Goal: Task Accomplishment & Management: Use online tool/utility

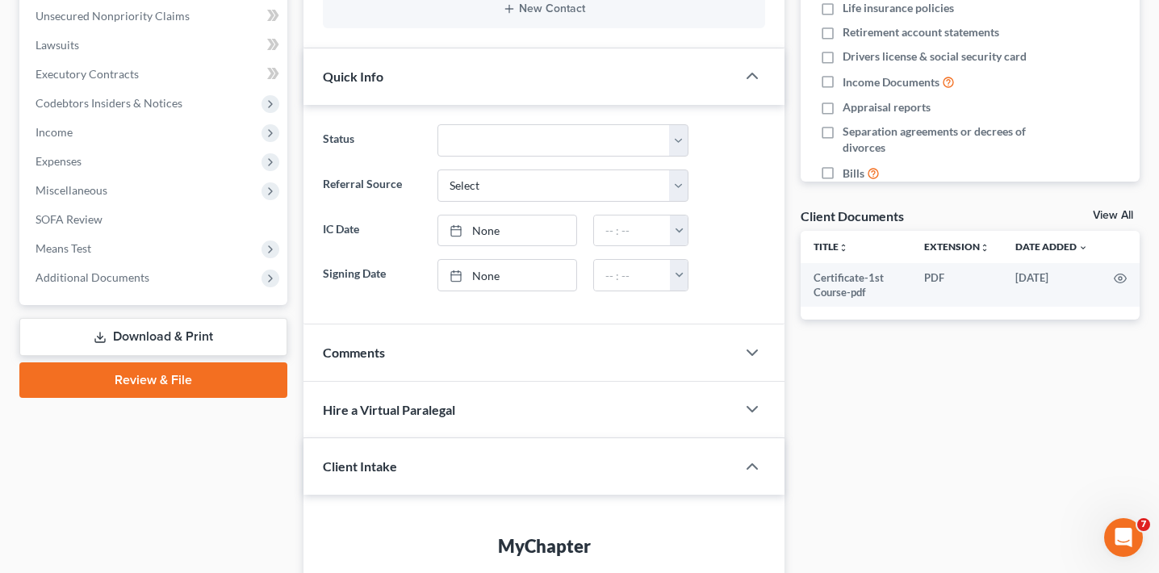
scroll to position [412, 0]
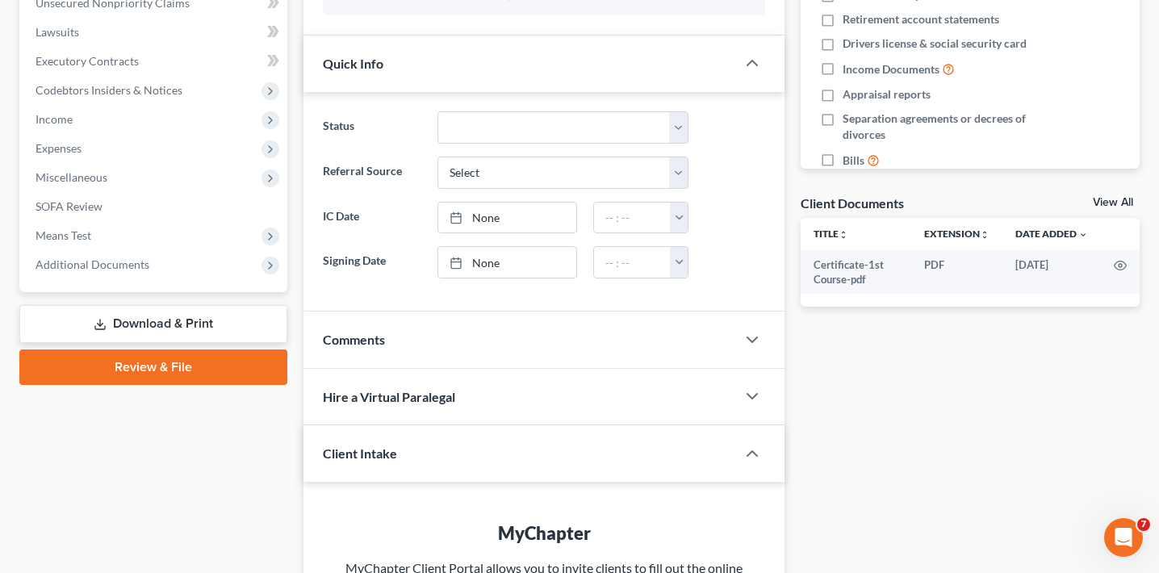
click at [181, 362] on link "Review & File" at bounding box center [153, 367] width 268 height 36
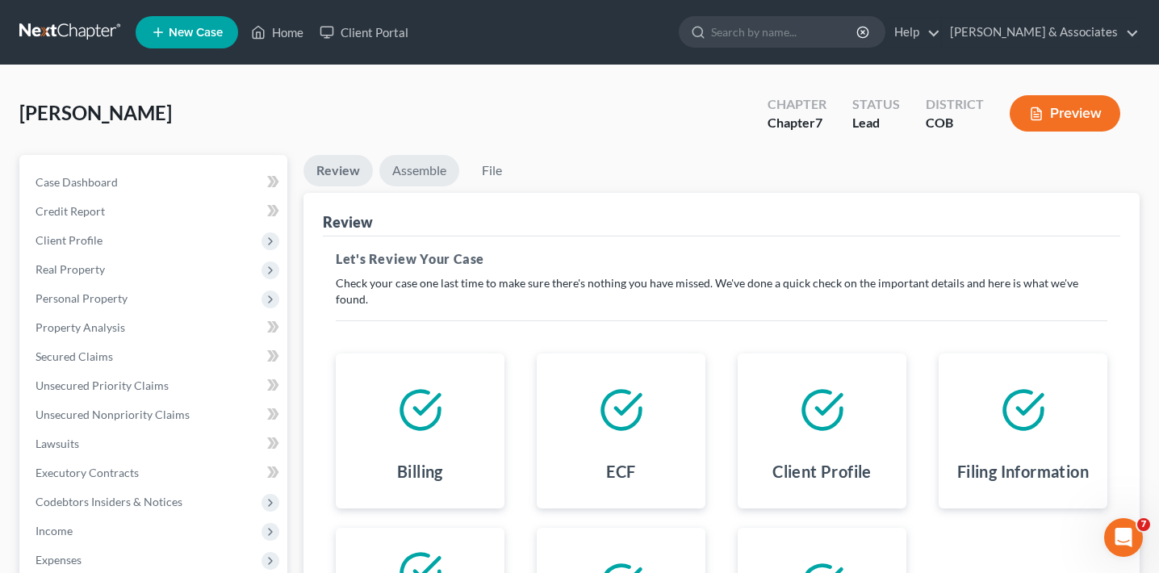
click at [430, 177] on link "Assemble" at bounding box center [419, 170] width 80 height 31
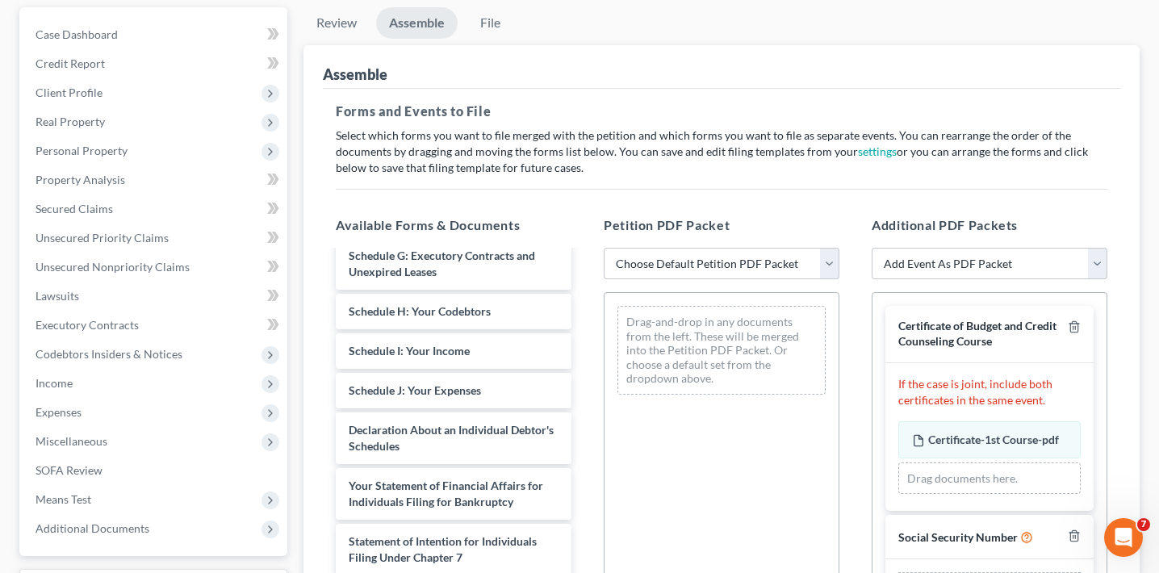
scroll to position [153, 0]
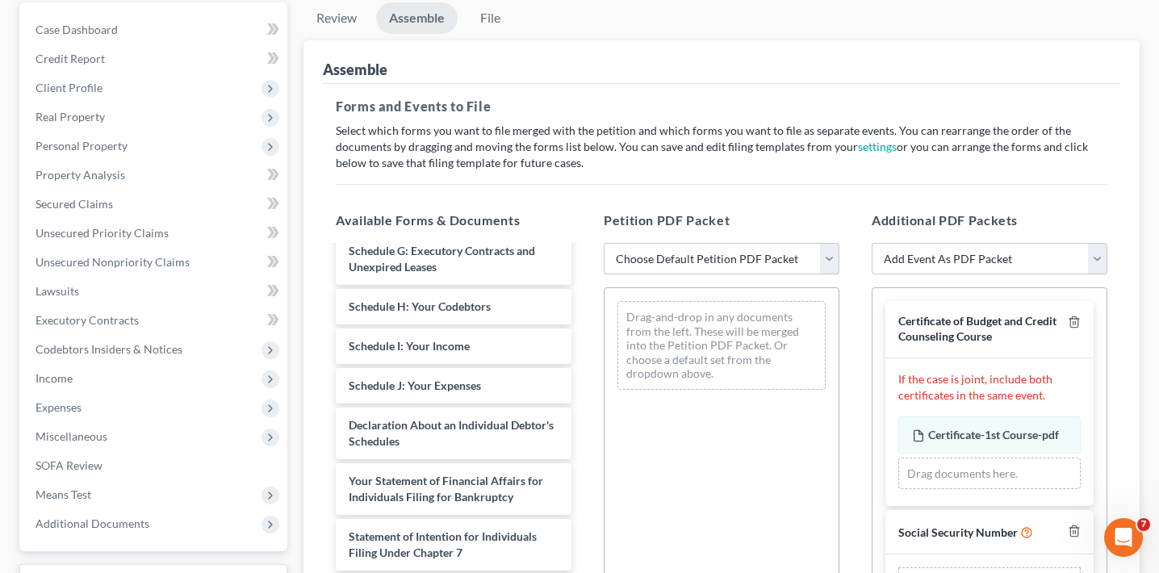
click at [697, 255] on select "Choose Default Petition PDF Packet Emergency Filing (Voluntary Petition and Cre…" at bounding box center [722, 259] width 236 height 32
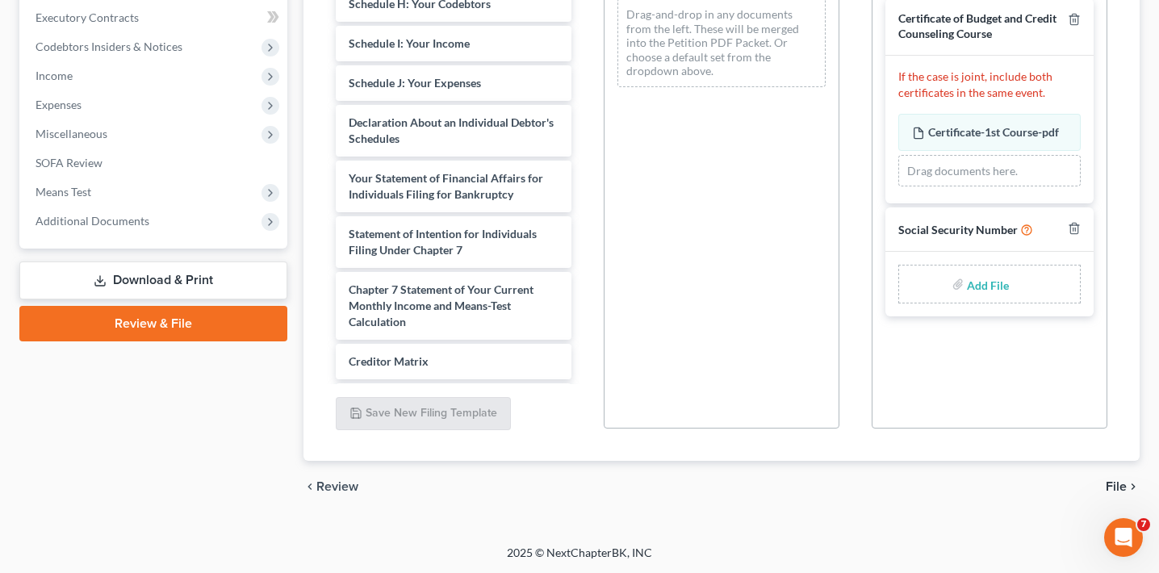
click at [223, 281] on link "Download & Print" at bounding box center [153, 281] width 268 height 38
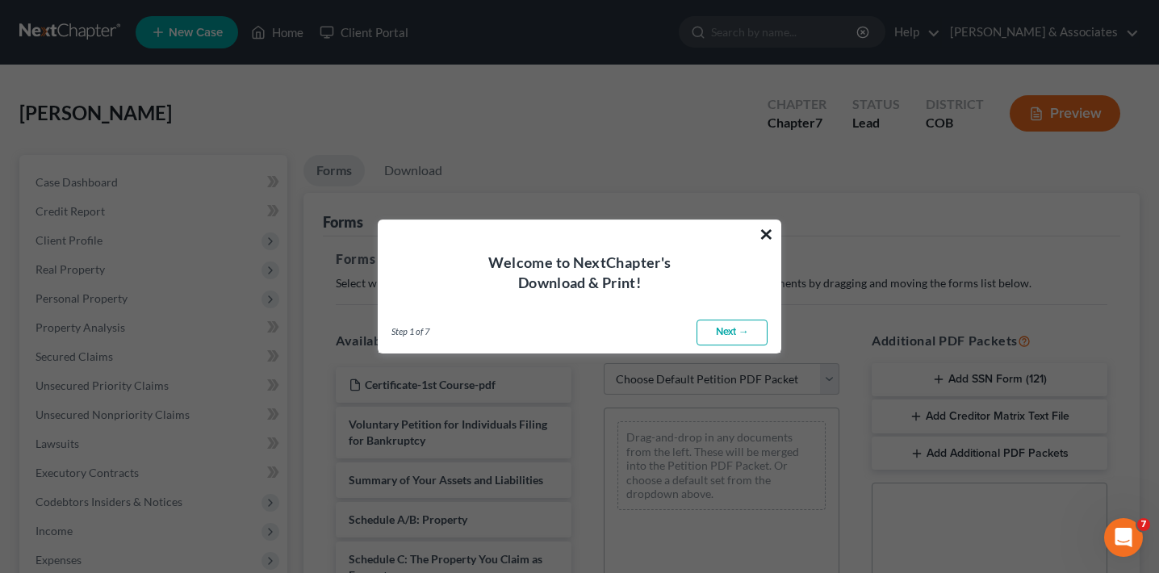
click at [772, 233] on button "×" at bounding box center [766, 234] width 15 height 26
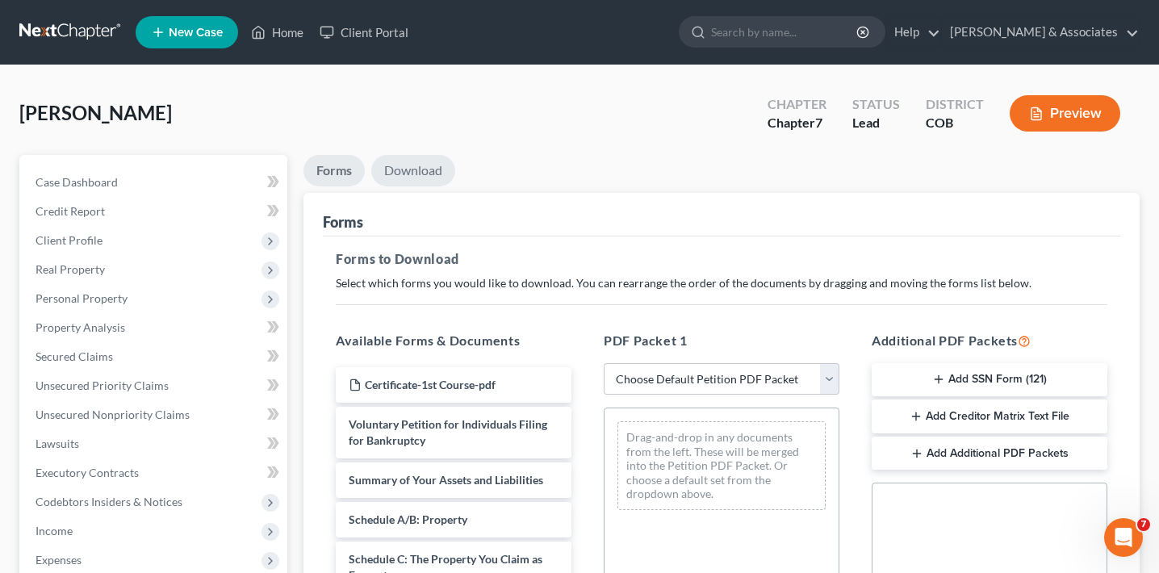
click at [429, 171] on link "Download" at bounding box center [413, 170] width 84 height 31
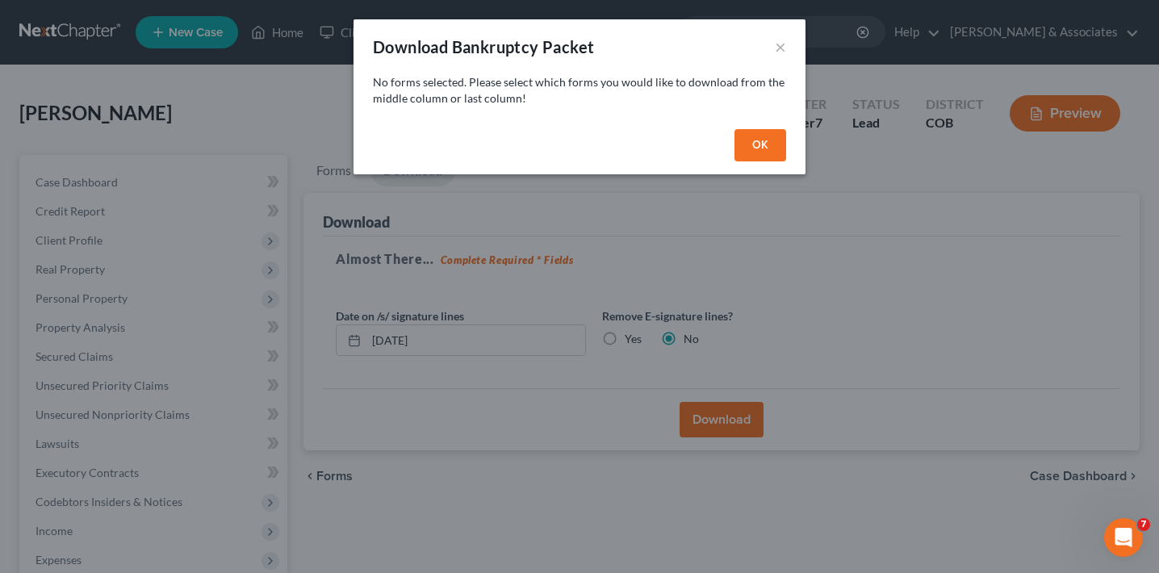
click at [772, 46] on div "Download Bankruptcy Packet ×" at bounding box center [580, 46] width 452 height 55
click at [773, 46] on div "Download Bankruptcy Packet ×" at bounding box center [580, 46] width 452 height 55
click at [772, 142] on button "OK" at bounding box center [761, 145] width 52 height 32
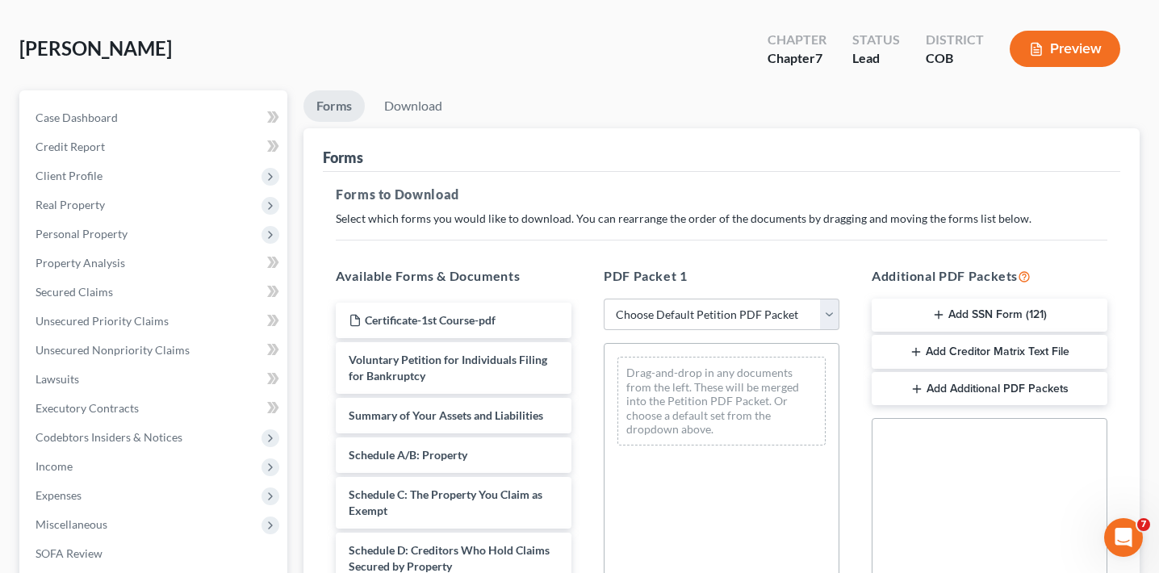
scroll to position [125, 0]
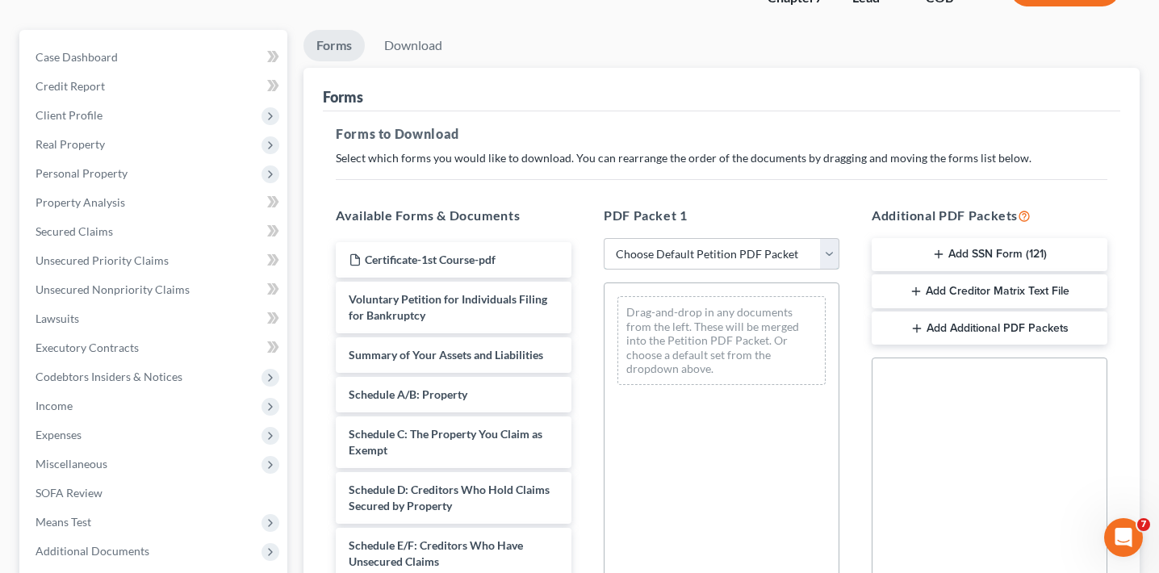
click at [693, 257] on select "Choose Default Petition PDF Packet Complete Bankruptcy Petition (all forms and …" at bounding box center [722, 254] width 236 height 32
select select "2"
click at [604, 238] on select "Choose Default Petition PDF Packet Complete Bankruptcy Petition (all forms and …" at bounding box center [722, 254] width 236 height 32
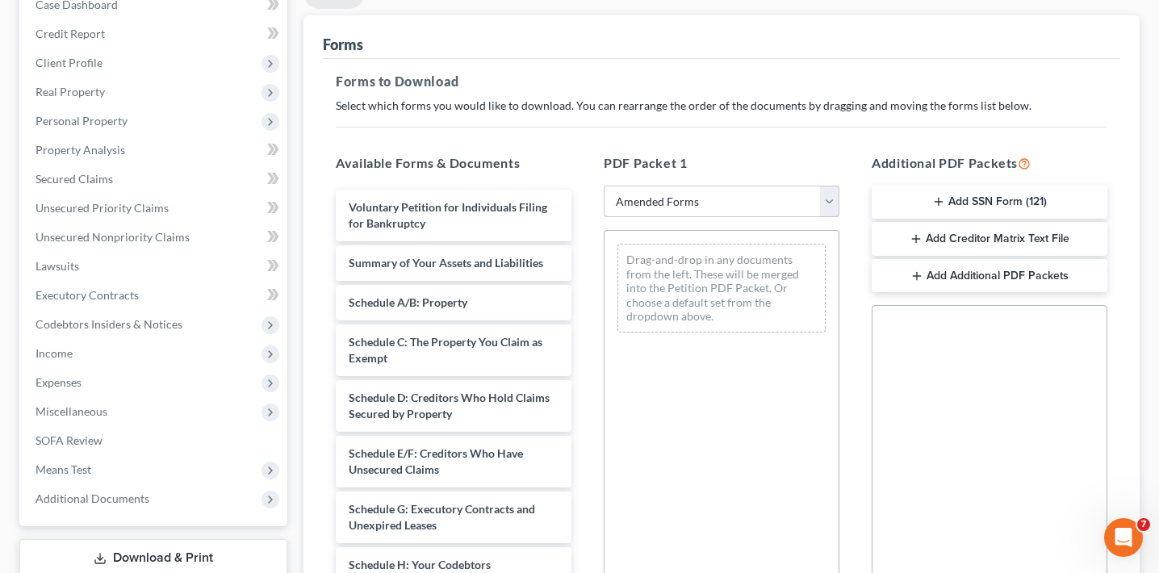
scroll to position [173, 0]
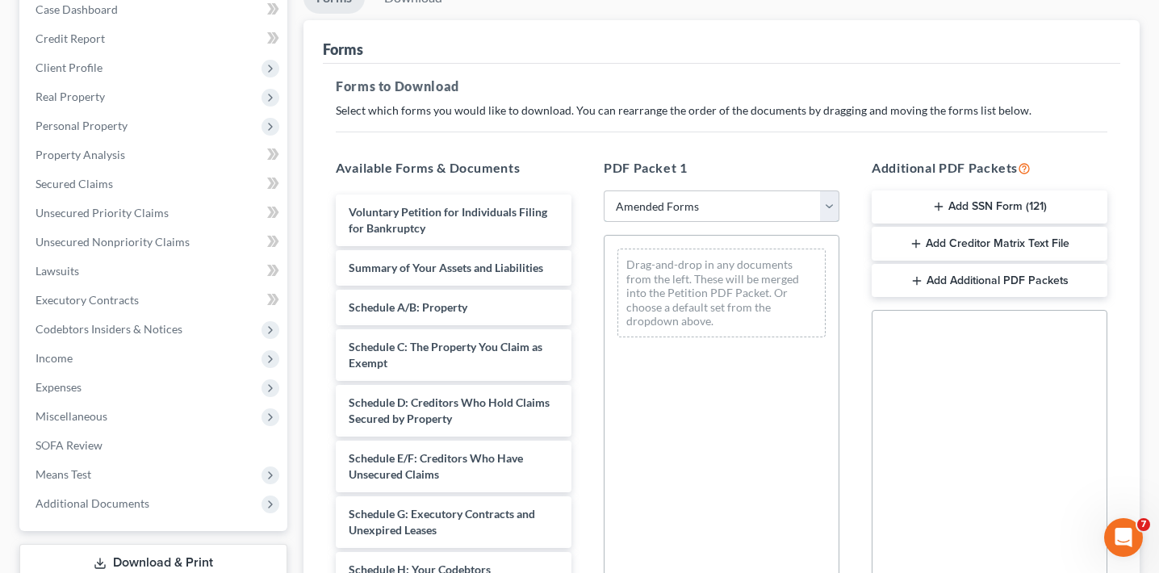
click at [690, 206] on select "Choose Default Petition PDF Packet Complete Bankruptcy Petition (all forms and …" at bounding box center [722, 206] width 236 height 32
click at [604, 190] on select "Choose Default Petition PDF Packet Complete Bankruptcy Petition (all forms and …" at bounding box center [722, 206] width 236 height 32
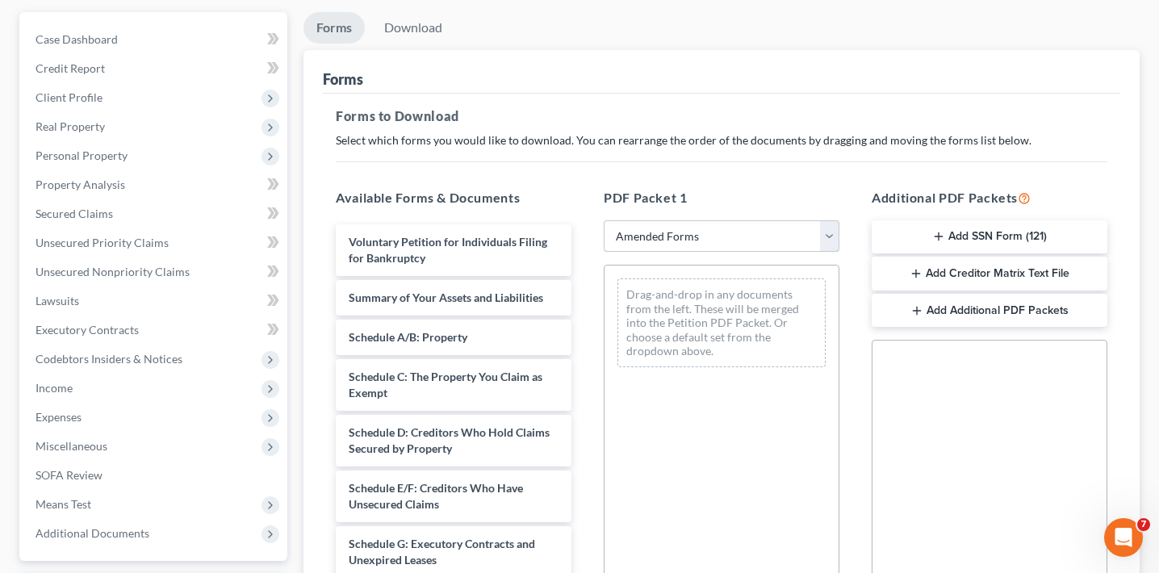
scroll to position [150, 0]
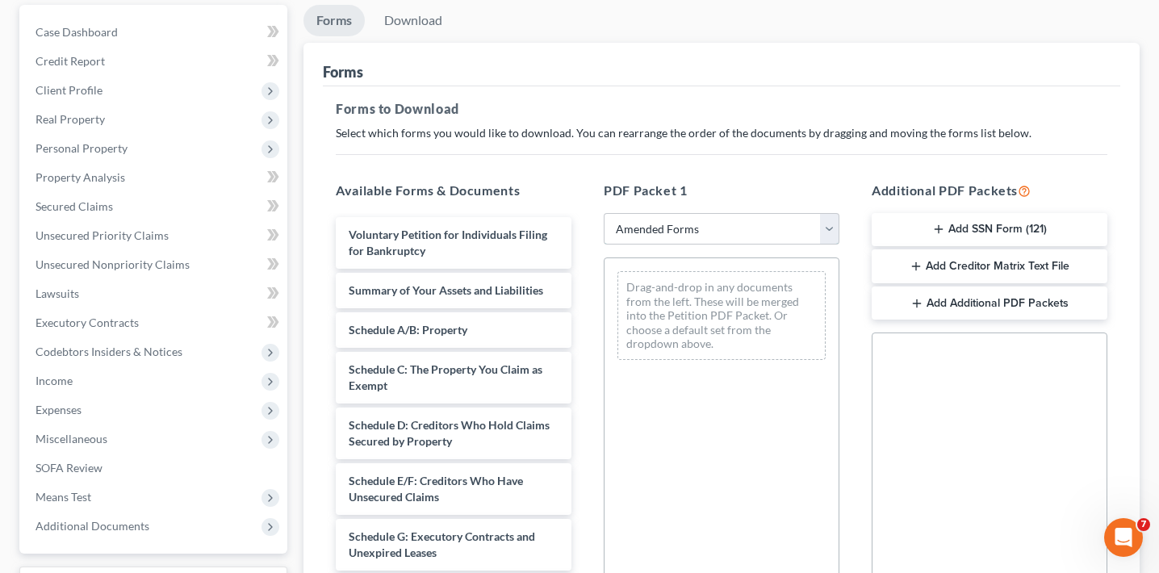
click at [669, 236] on select "Choose Default Petition PDF Packet Complete Bankruptcy Petition (all forms and …" at bounding box center [722, 229] width 236 height 32
click at [604, 213] on select "Choose Default Petition PDF Packet Complete Bankruptcy Petition (all forms and …" at bounding box center [722, 229] width 236 height 32
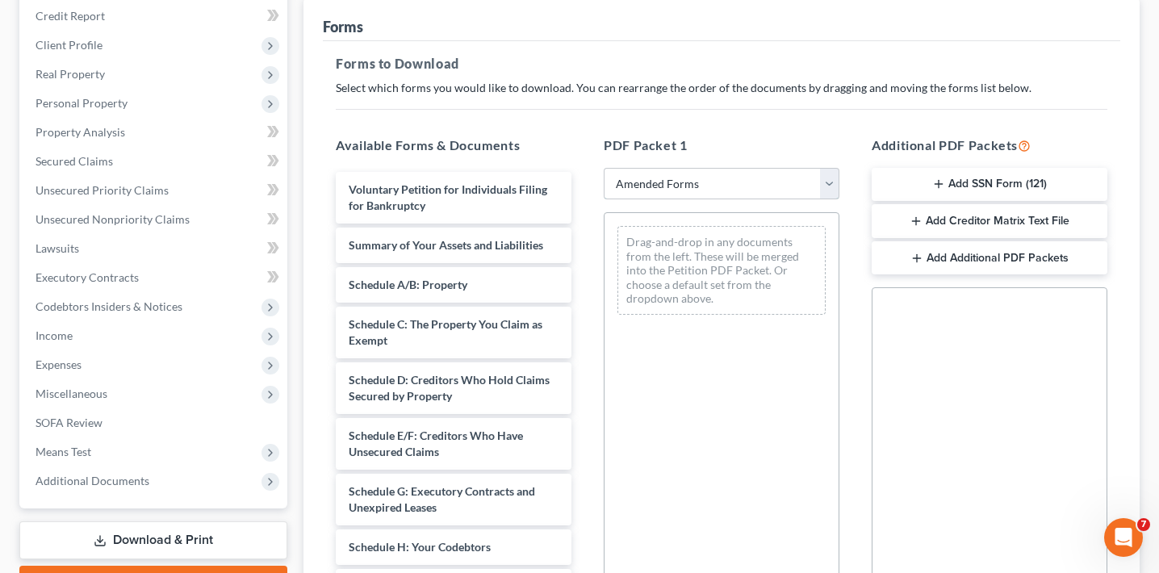
scroll to position [199, 0]
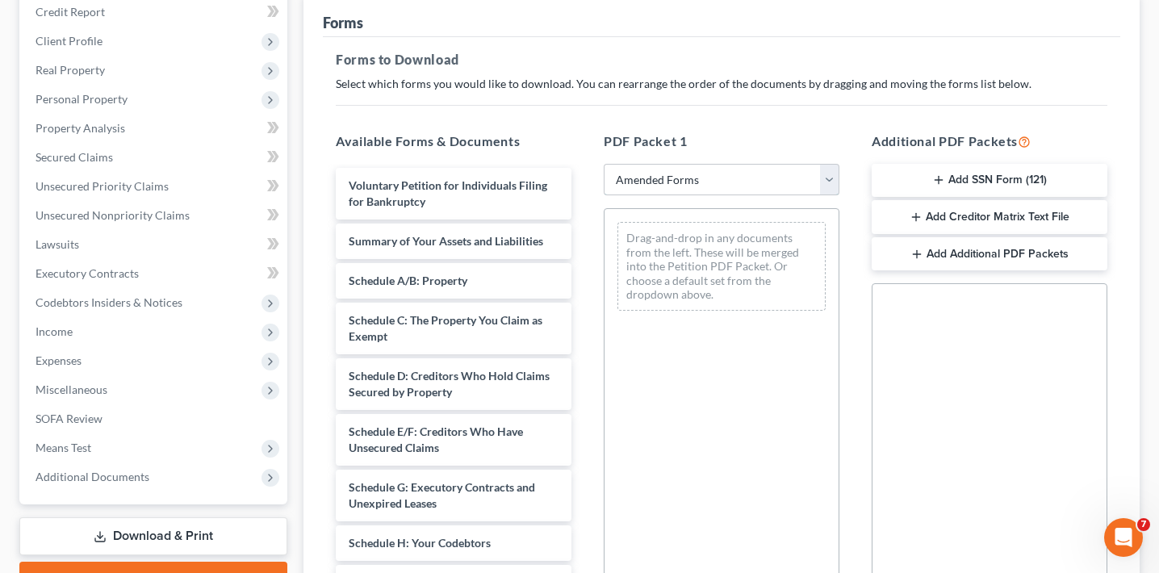
click at [683, 178] on select "Choose Default Petition PDF Packet Complete Bankruptcy Petition (all forms and …" at bounding box center [722, 180] width 236 height 32
click at [604, 164] on select "Choose Default Petition PDF Packet Complete Bankruptcy Petition (all forms and …" at bounding box center [722, 180] width 236 height 32
click at [684, 181] on select "Choose Default Petition PDF Packet Complete Bankruptcy Petition (all forms and …" at bounding box center [722, 180] width 236 height 32
click at [604, 164] on select "Choose Default Petition PDF Packet Complete Bankruptcy Petition (all forms and …" at bounding box center [722, 180] width 236 height 32
click at [678, 177] on select "Choose Default Petition PDF Packet Complete Bankruptcy Petition (all forms and …" at bounding box center [722, 180] width 236 height 32
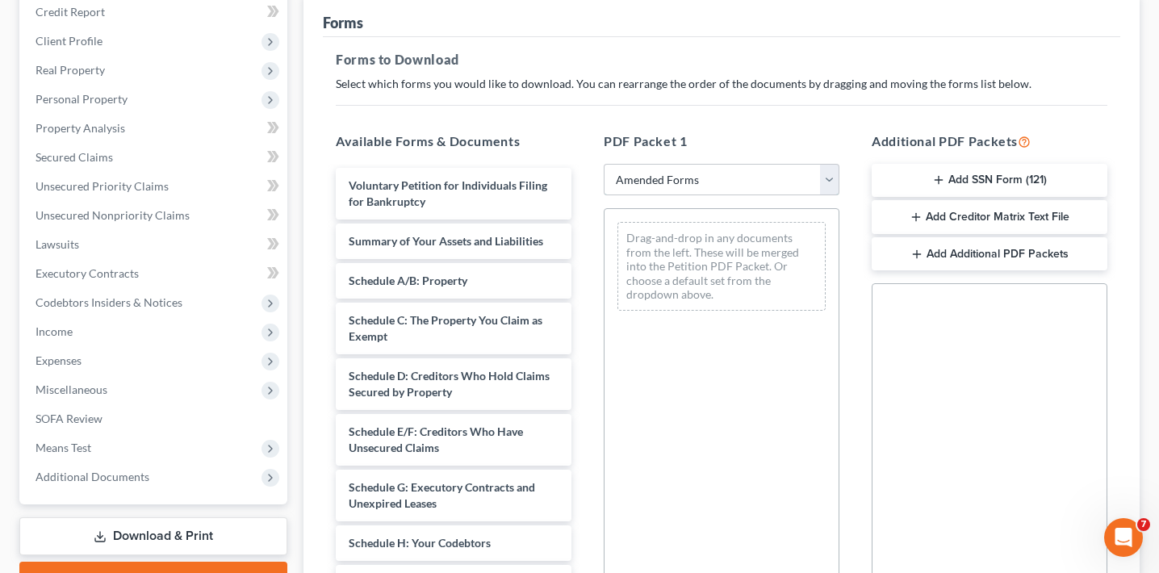
click at [604, 164] on select "Choose Default Petition PDF Packet Complete Bankruptcy Petition (all forms and …" at bounding box center [722, 180] width 236 height 32
click at [676, 177] on select "Choose Default Petition PDF Packet Complete Bankruptcy Petition (all forms and …" at bounding box center [722, 180] width 236 height 32
click at [604, 164] on select "Choose Default Petition PDF Packet Complete Bankruptcy Petition (all forms and …" at bounding box center [722, 180] width 236 height 32
click at [709, 144] on h5 "PDF Packet 1" at bounding box center [722, 141] width 236 height 19
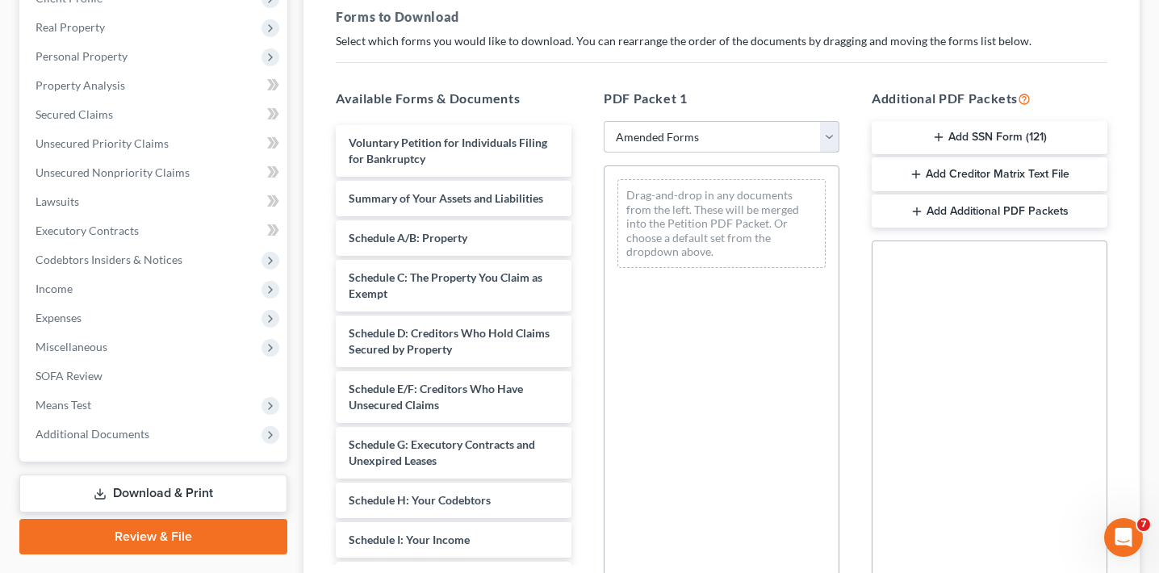
scroll to position [243, 0]
click at [204, 543] on link "Review & File" at bounding box center [153, 536] width 268 height 36
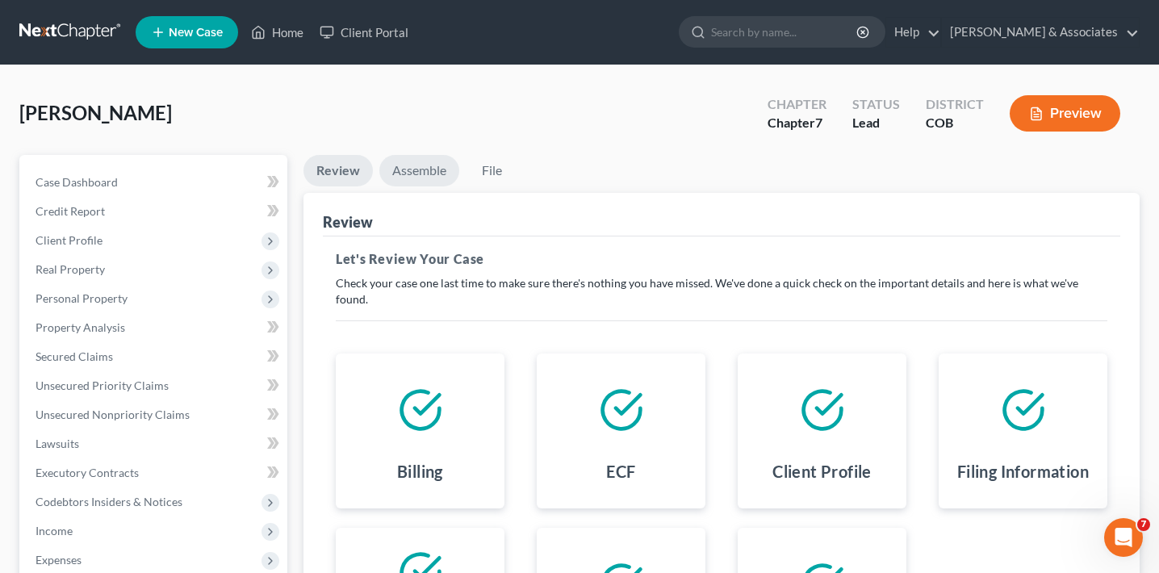
click at [419, 184] on link "Assemble" at bounding box center [419, 170] width 80 height 31
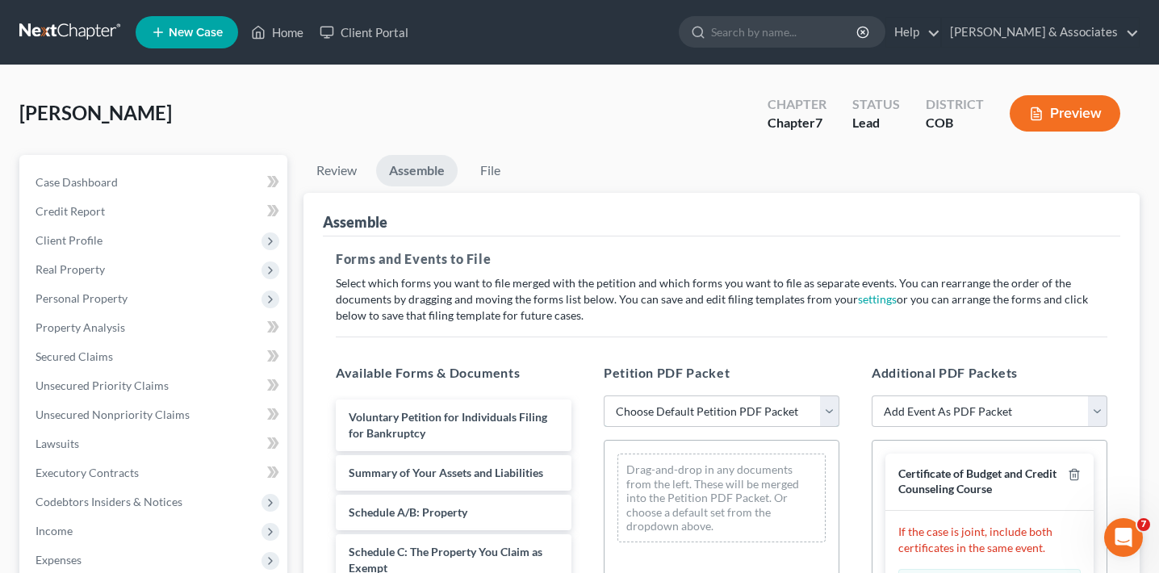
click at [638, 416] on select "Choose Default Petition PDF Packet Emergency Filing (Voluntary Petition and Cre…" at bounding box center [722, 412] width 236 height 32
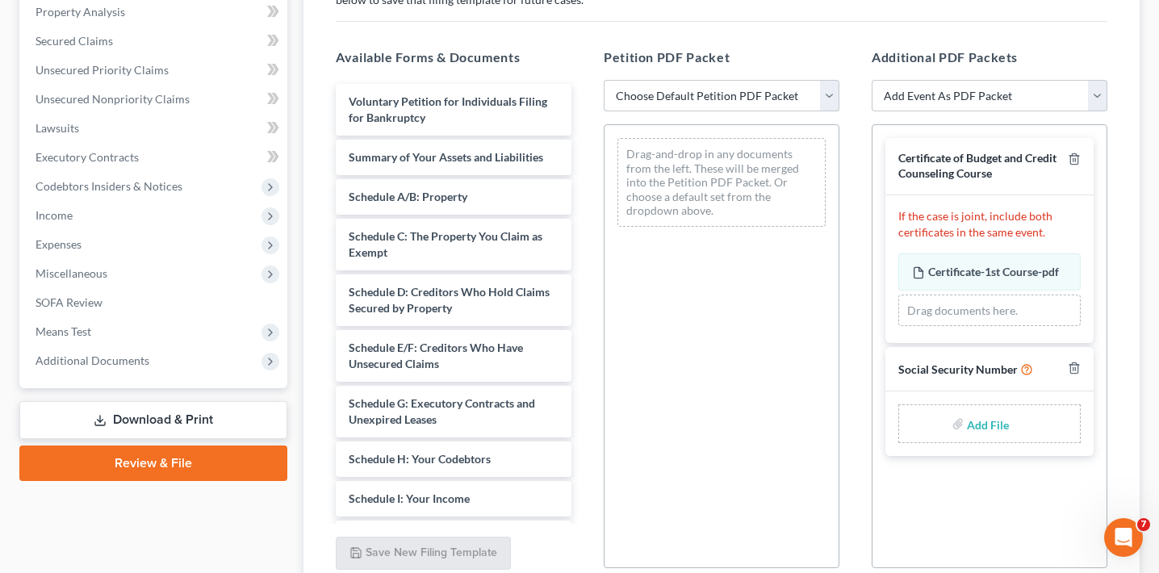
scroll to position [306, 0]
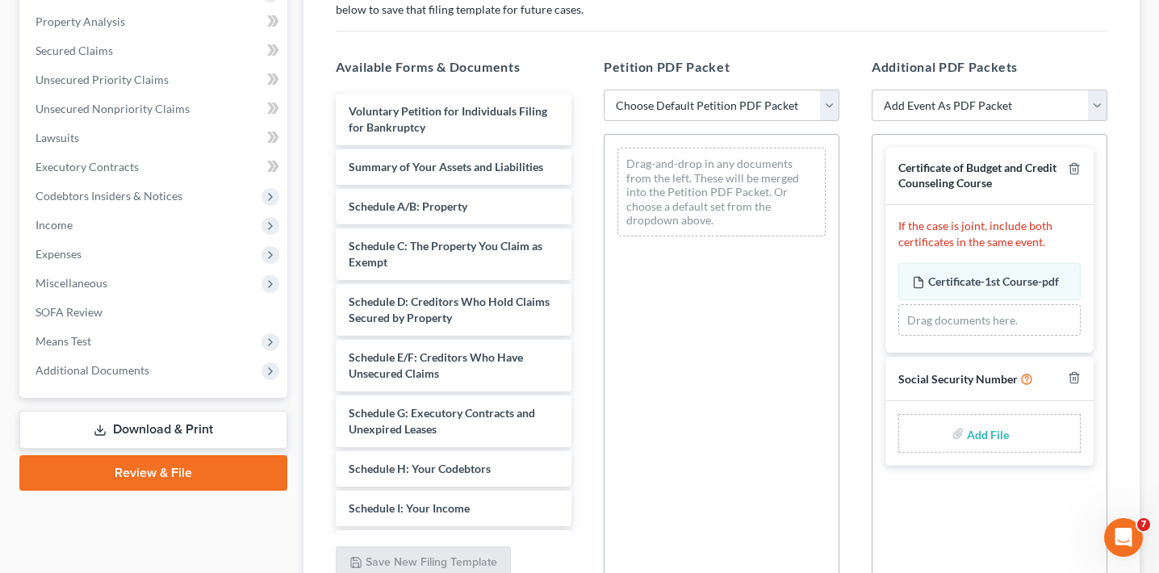
click at [670, 98] on select "Choose Default Petition PDF Packet Emergency Filing (Voluntary Petition and Cre…" at bounding box center [722, 106] width 236 height 32
click at [604, 90] on select "Choose Default Petition PDF Packet Emergency Filing (Voluntary Petition and Cre…" at bounding box center [722, 106] width 236 height 32
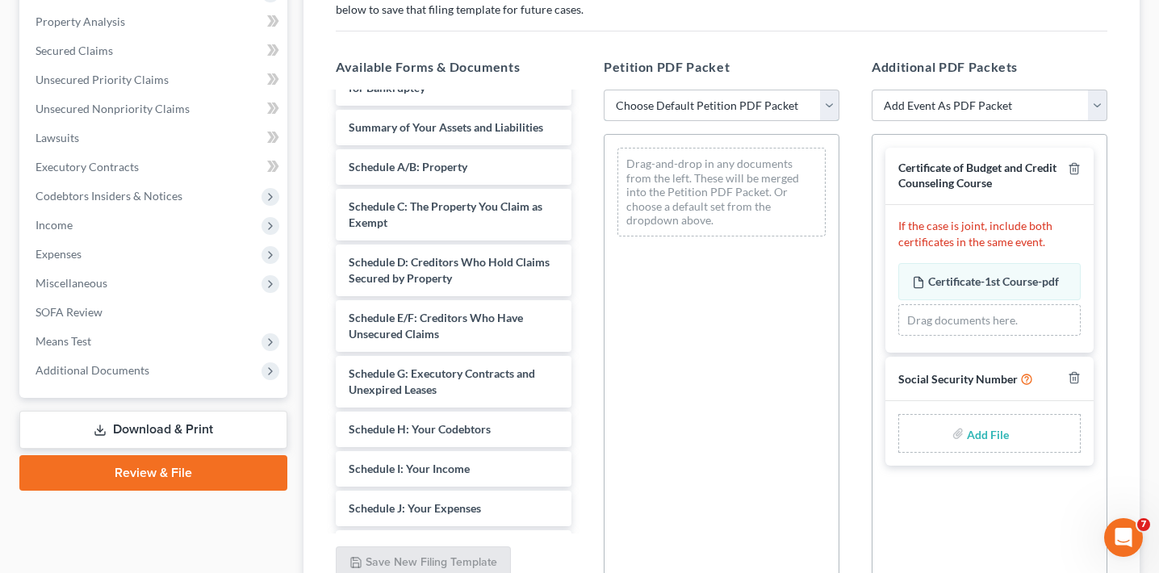
scroll to position [41, 0]
click at [178, 429] on link "Download & Print" at bounding box center [153, 430] width 268 height 38
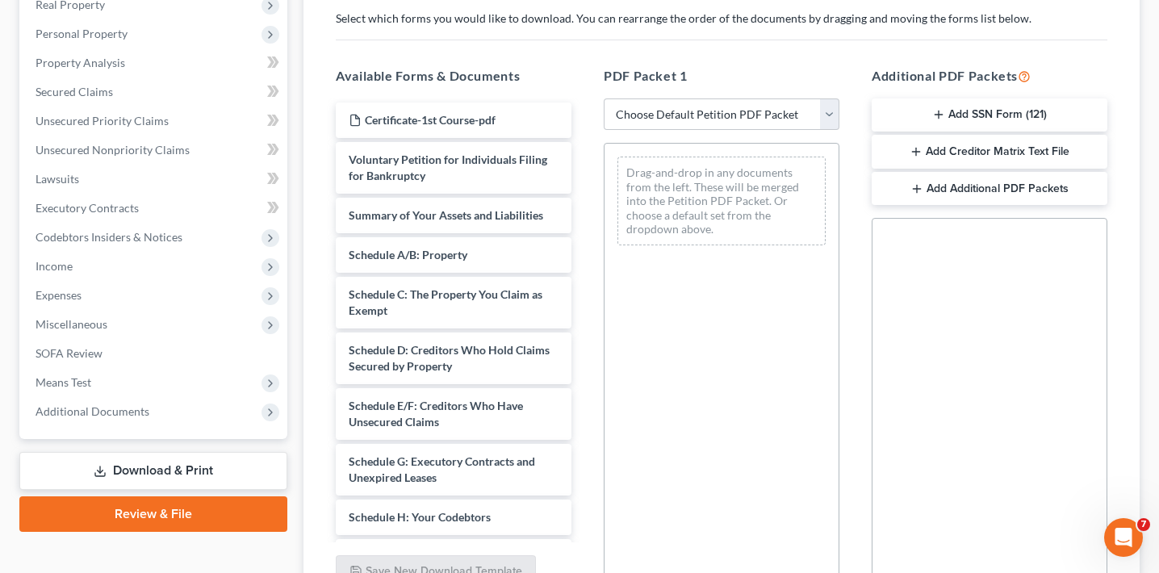
scroll to position [266, 0]
click at [643, 111] on select "Choose Default Petition PDF Packet Complete Bankruptcy Petition (all forms and …" at bounding box center [722, 114] width 236 height 32
click at [682, 113] on select "Choose Default Petition PDF Packet Complete Bankruptcy Petition (all forms and …" at bounding box center [722, 114] width 236 height 32
select select "2"
click at [604, 98] on select "Choose Default Petition PDF Packet Complete Bankruptcy Petition (all forms and …" at bounding box center [722, 114] width 236 height 32
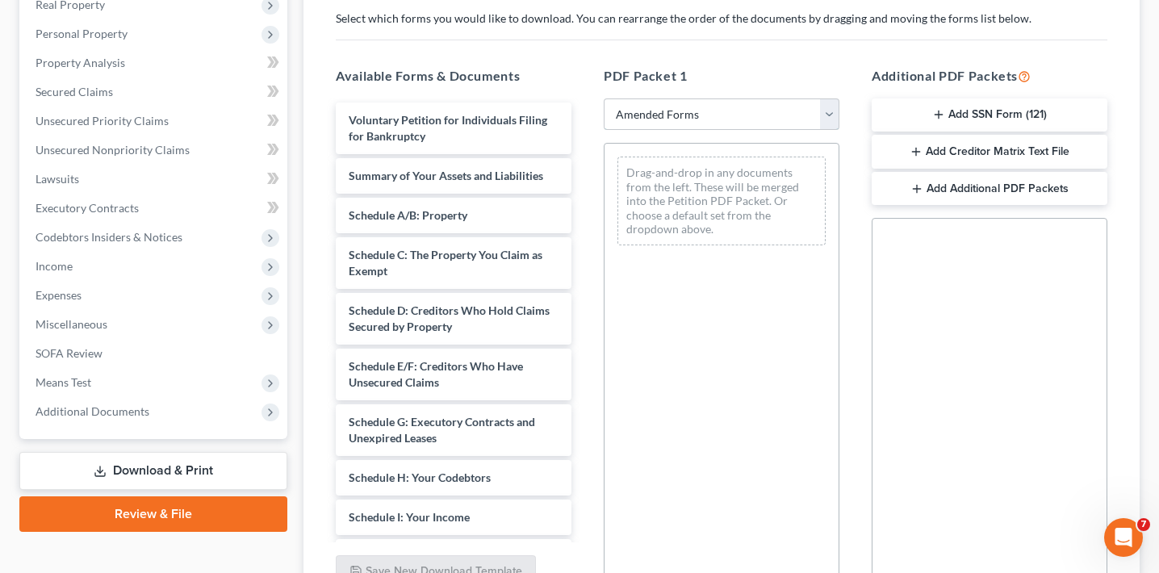
scroll to position [266, 0]
click at [681, 94] on div "PDF Packet 1 Choose Default Petition PDF Packet Complete Bankruptcy Petition (a…" at bounding box center [722, 325] width 268 height 547
click at [681, 111] on select "Choose Default Petition PDF Packet Complete Bankruptcy Petition (all forms and …" at bounding box center [722, 113] width 236 height 32
click at [604, 97] on select "Choose Default Petition PDF Packet Complete Bankruptcy Petition (all forms and …" at bounding box center [722, 113] width 236 height 32
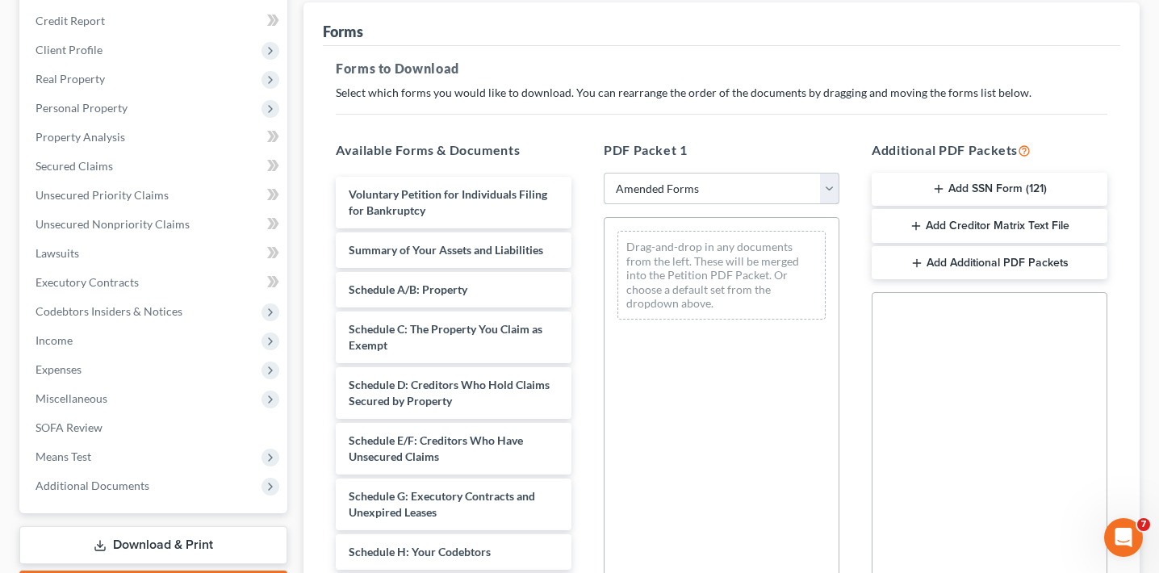
scroll to position [195, 0]
